Goal: Transaction & Acquisition: Download file/media

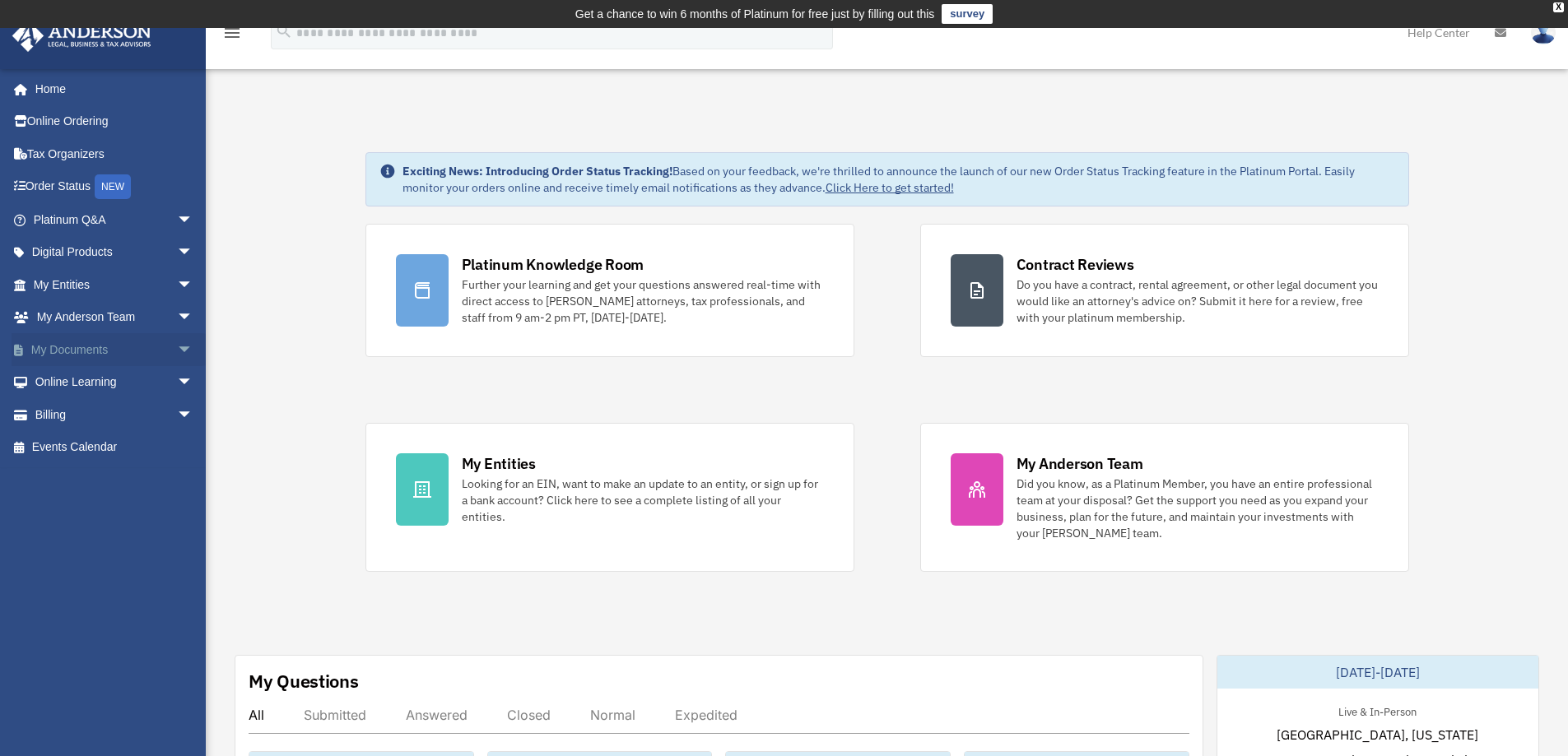
click at [93, 348] on link "My Documents arrow_drop_down" at bounding box center [115, 349] width 206 height 33
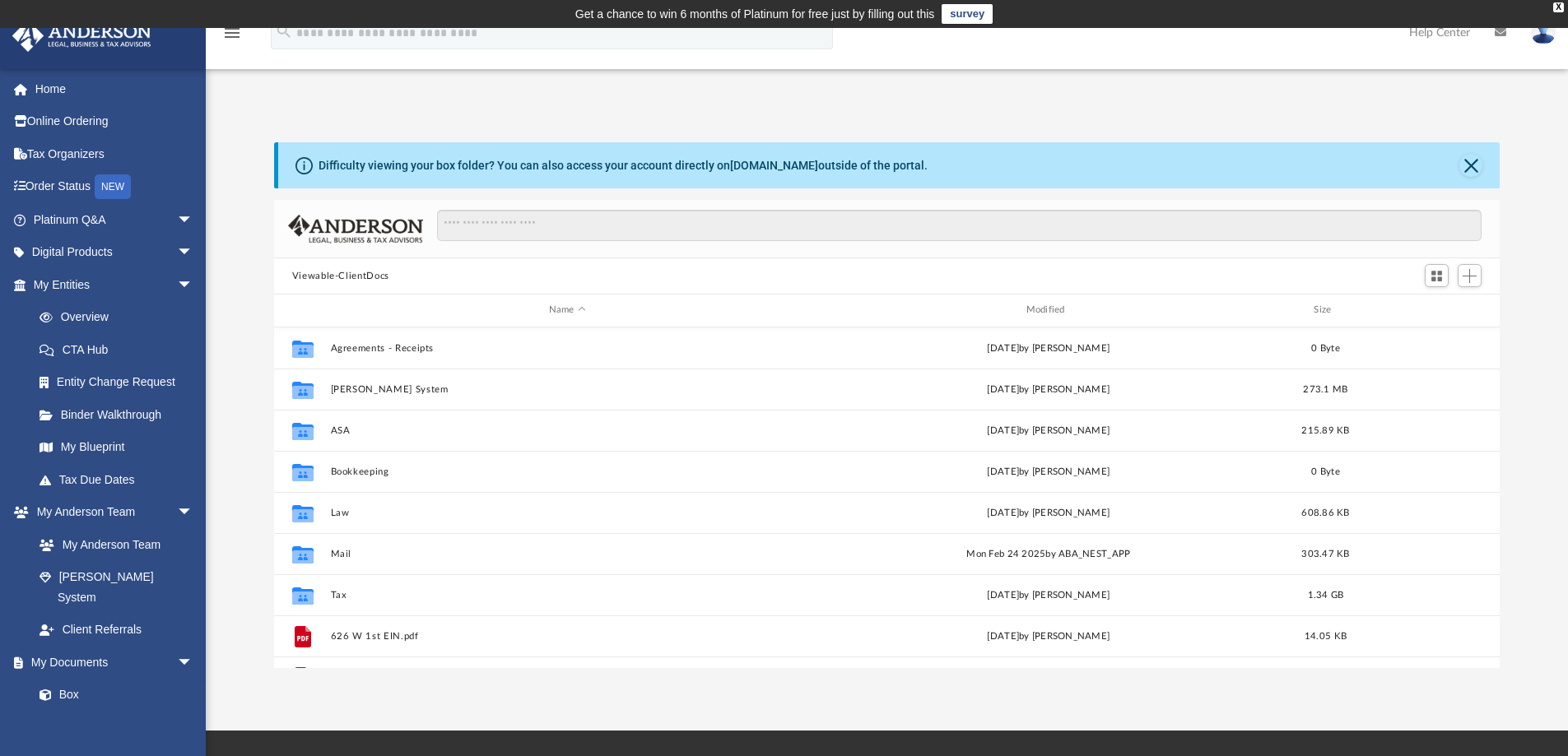
scroll to position [362, 1213]
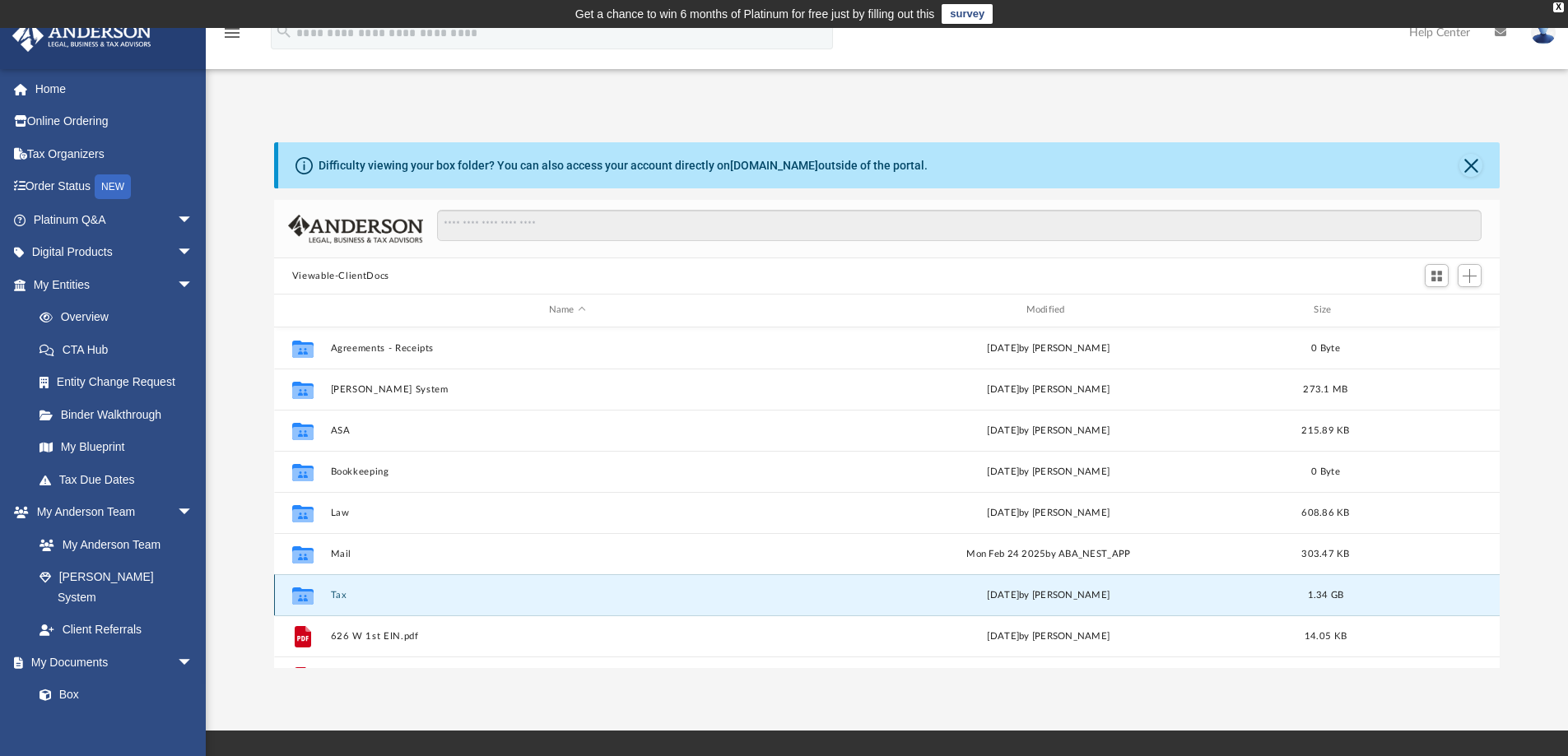
click at [332, 594] on button "Tax" at bounding box center [567, 595] width 474 height 11
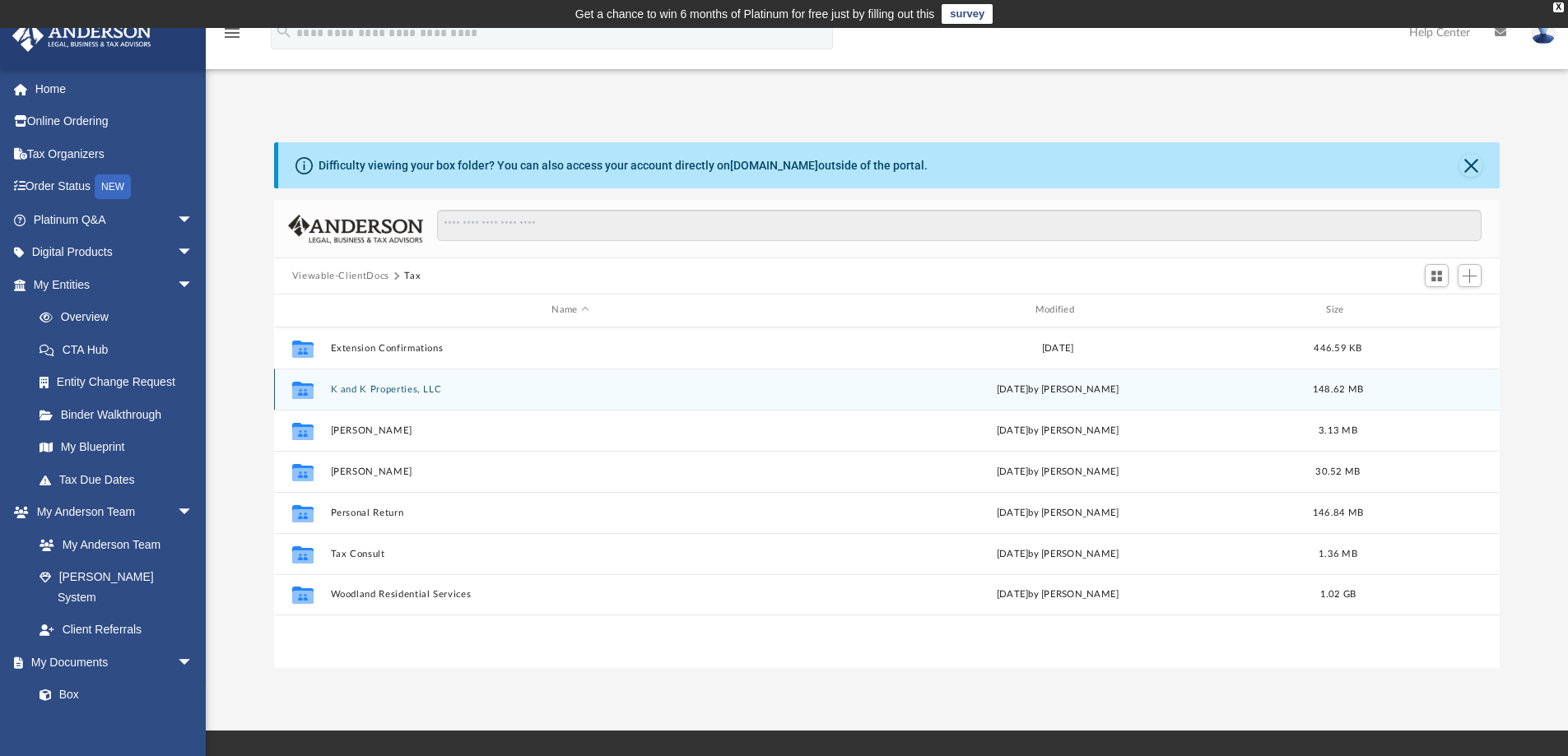
click at [358, 389] on button "K and K Properties, LLC" at bounding box center [570, 389] width 480 height 11
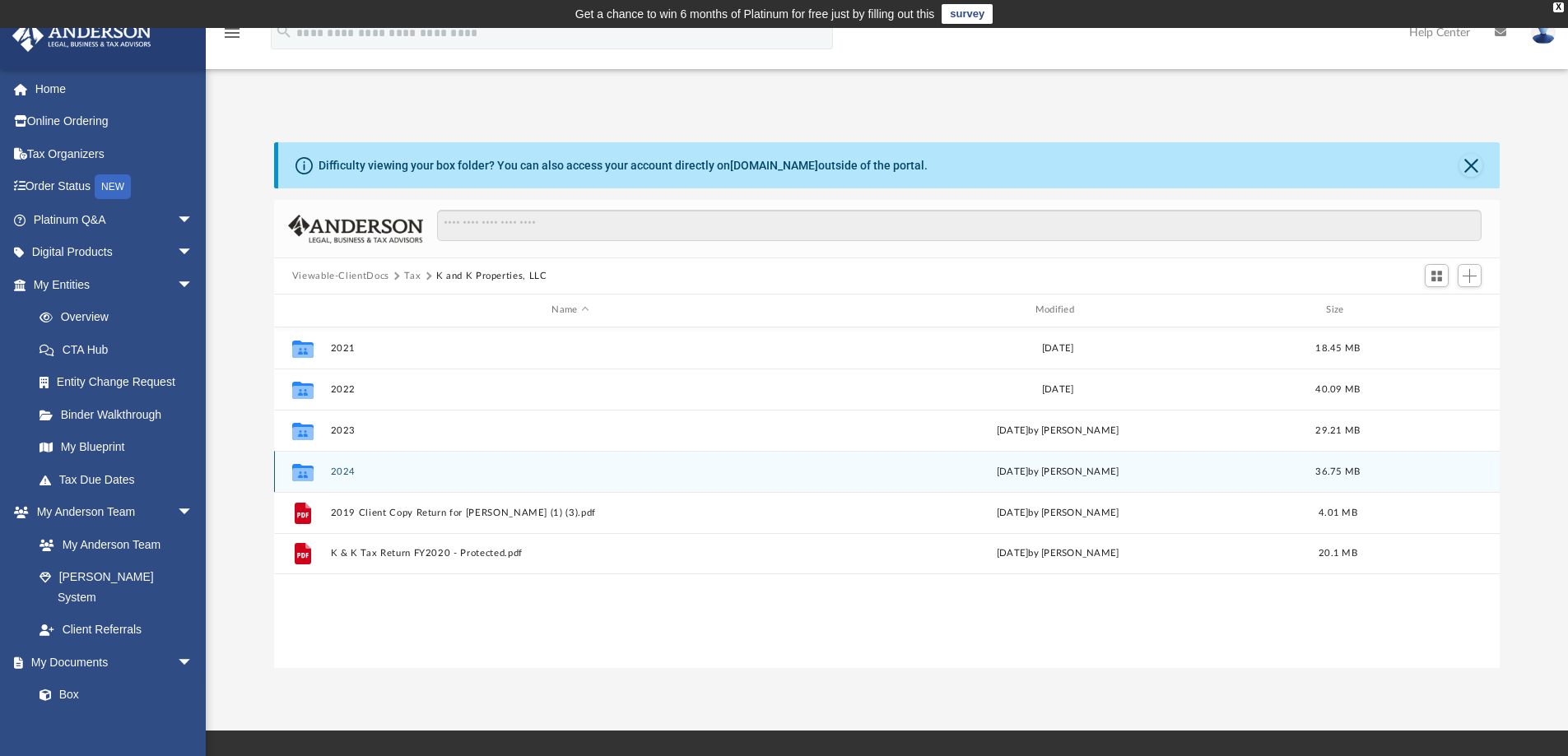
click at [345, 471] on button "2024" at bounding box center [570, 471] width 480 height 11
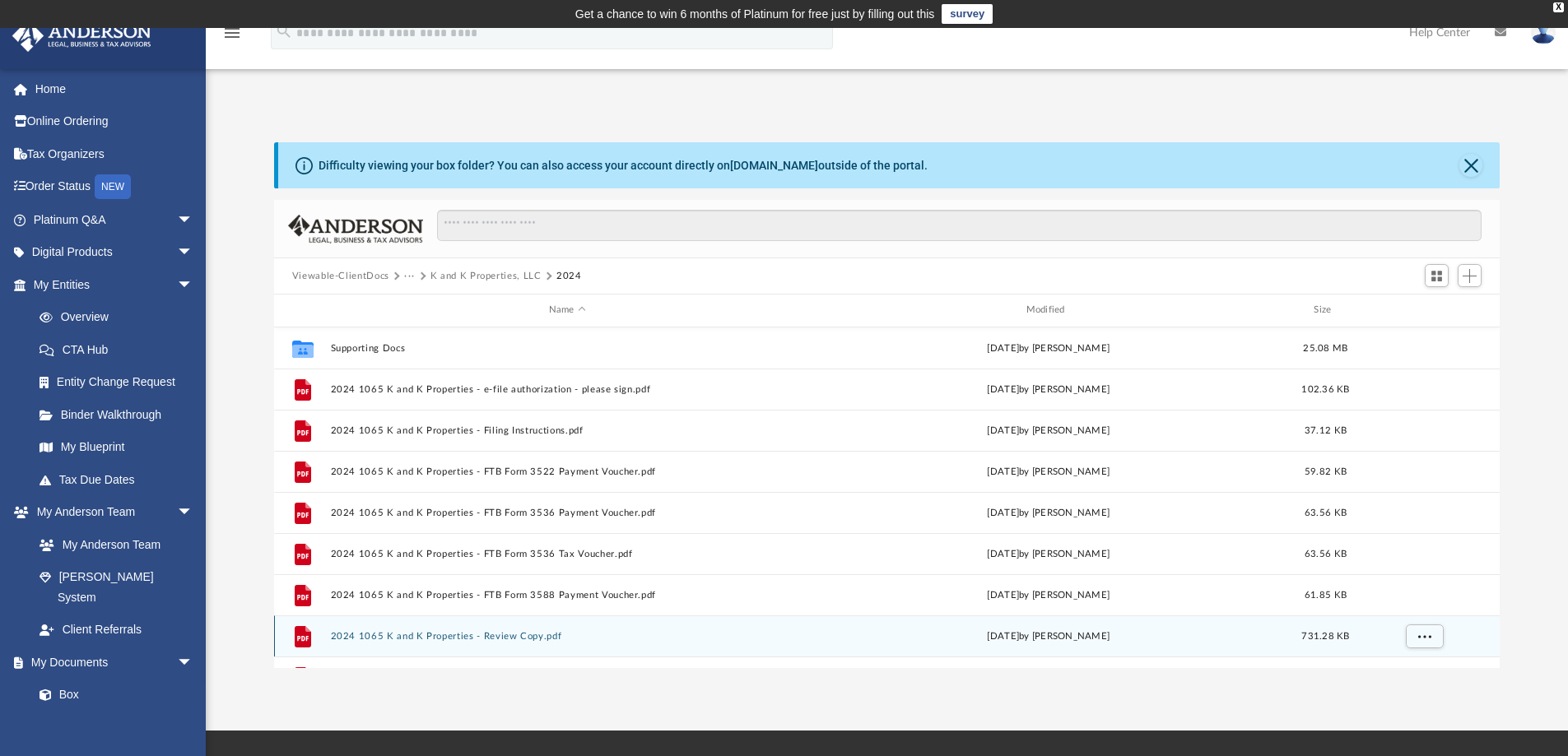
scroll to position [112, 0]
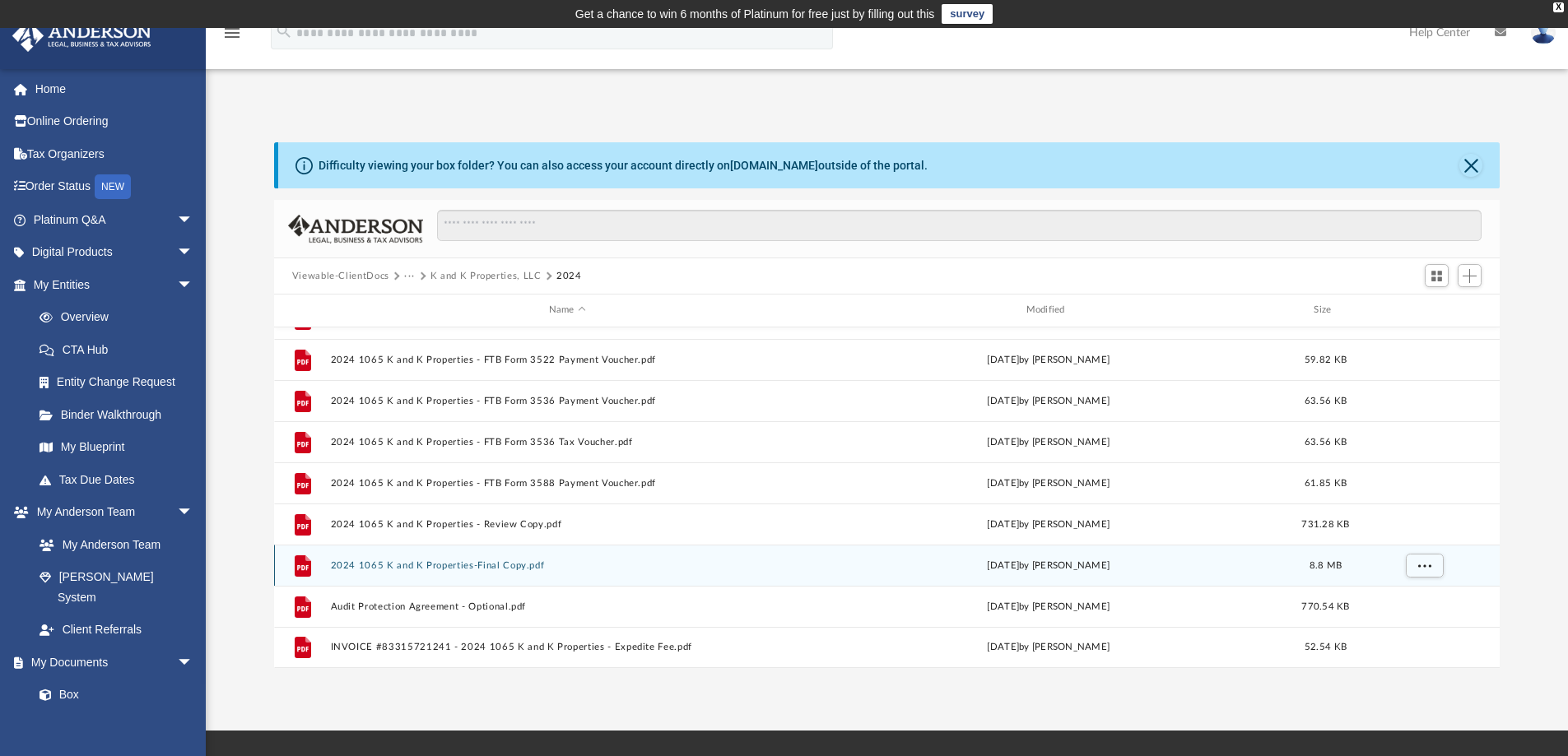
click at [510, 569] on button "2024 1065 K and K Properties-Final Copy.pdf" at bounding box center [567, 566] width 474 height 11
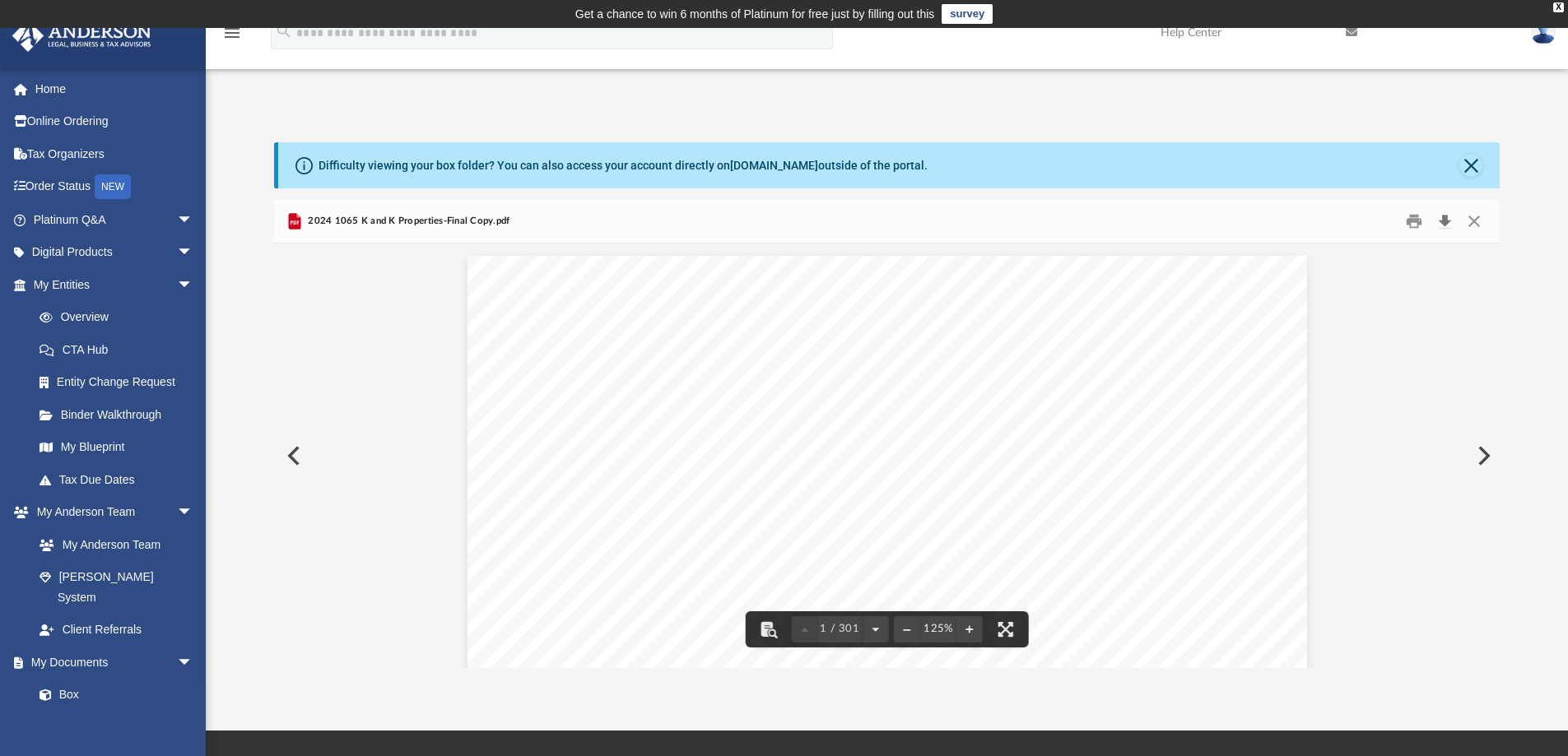
click at [1447, 220] on button "Download" at bounding box center [1444, 221] width 29 height 25
